Goal: Task Accomplishment & Management: Use online tool/utility

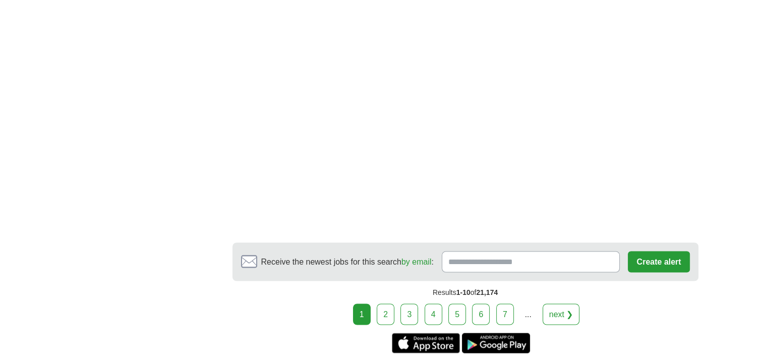
scroll to position [1715, 0]
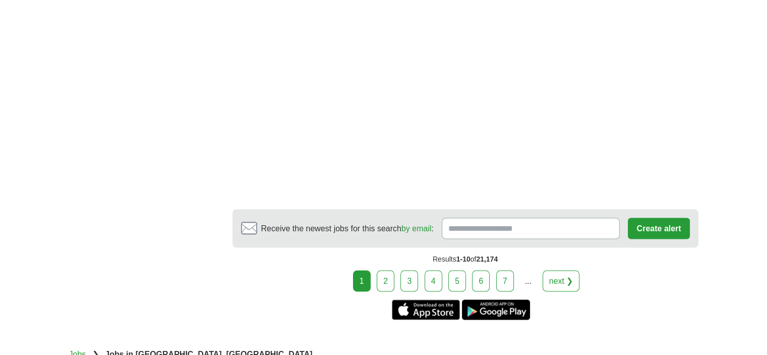
click at [389, 270] on link "2" at bounding box center [386, 280] width 18 height 21
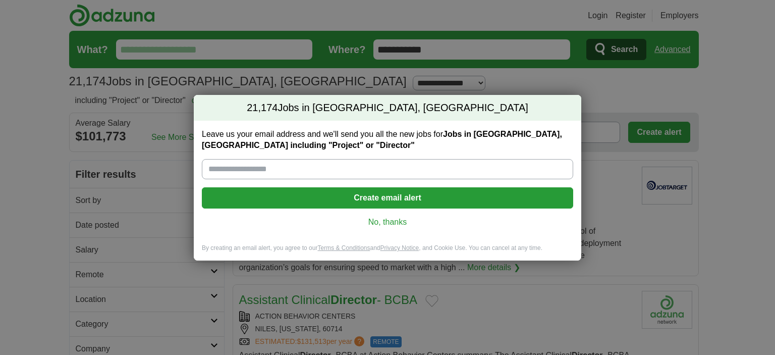
click at [390, 225] on link "No, thanks" at bounding box center [387, 221] width 355 height 11
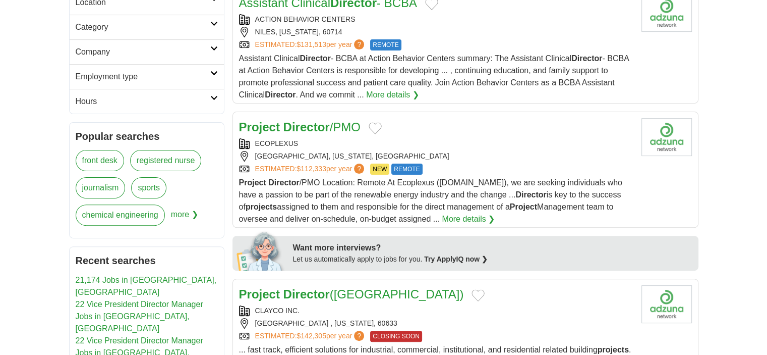
scroll to position [303, 0]
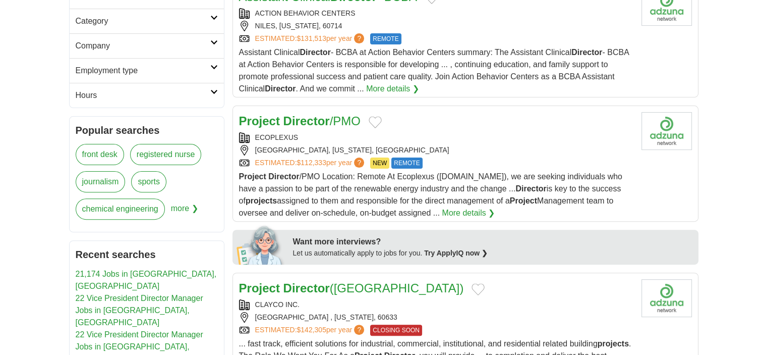
click at [324, 240] on div "Want more interviews?" at bounding box center [492, 242] width 399 height 12
click at [442, 251] on link "Try ApplyIQ now ❯" at bounding box center [456, 253] width 64 height 8
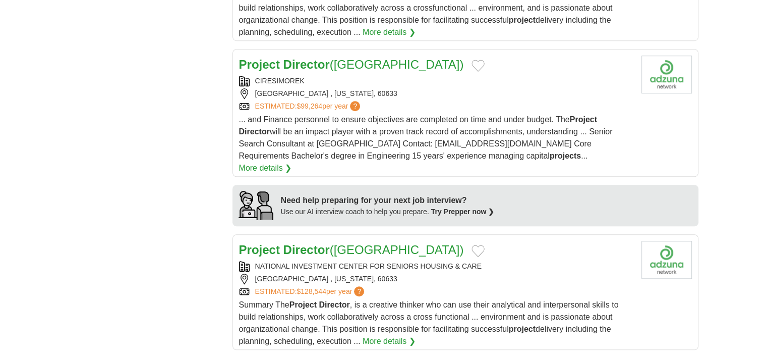
scroll to position [807, 0]
